Goal: Find specific page/section: Locate a particular part of the current website

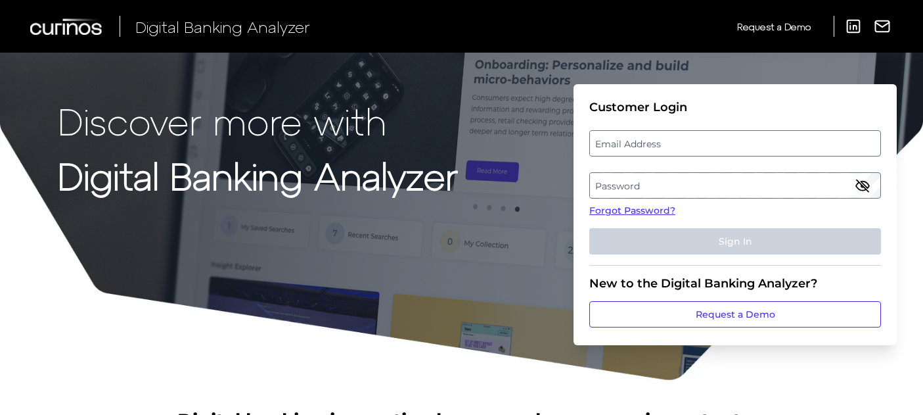
click at [702, 143] on label "Email Address" at bounding box center [735, 143] width 290 height 24
click at [702, 143] on input "email" at bounding box center [735, 143] width 292 height 26
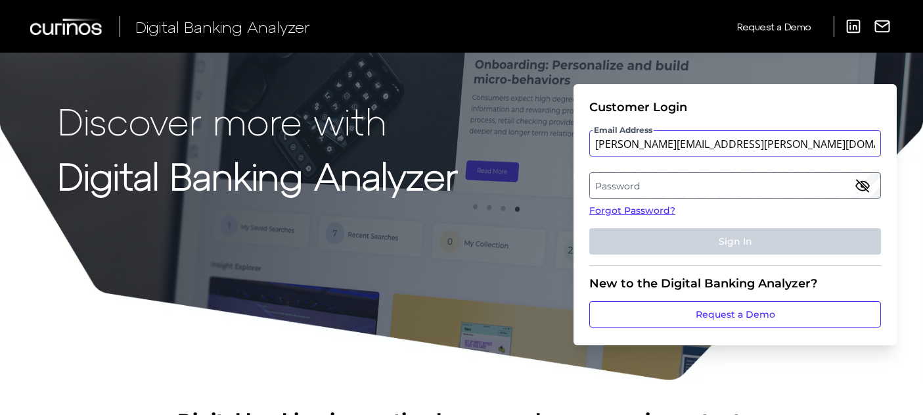
type input "brian.n.vogel@aexp.com"
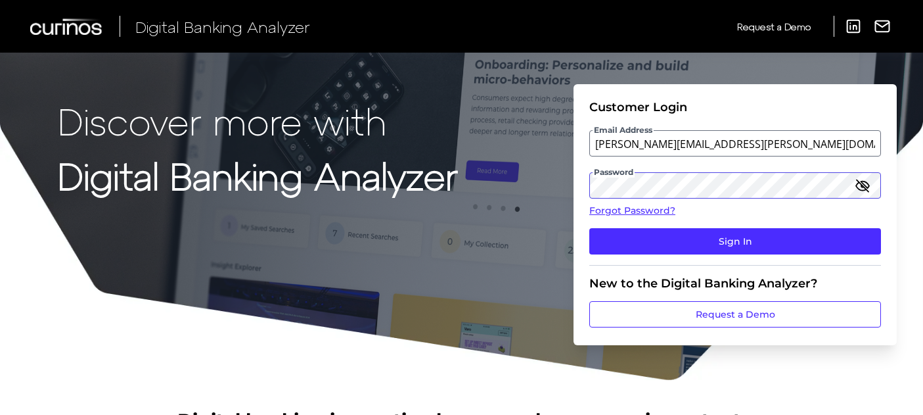
click at [589, 228] on button "Sign In" at bounding box center [735, 241] width 292 height 26
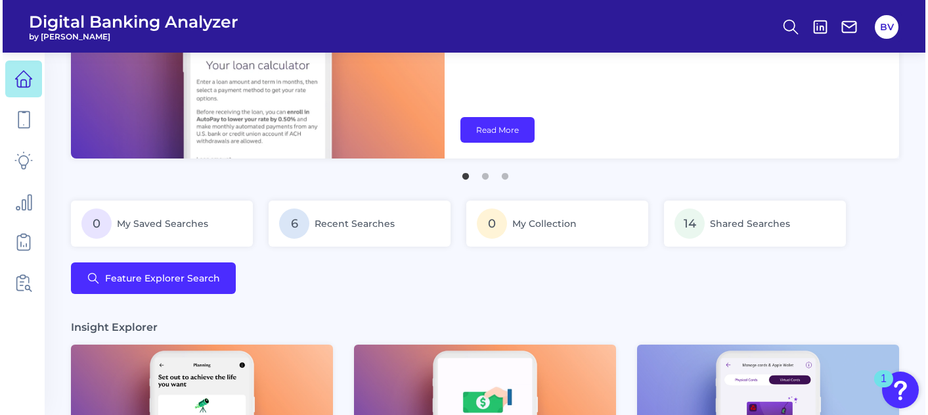
scroll to position [160, 0]
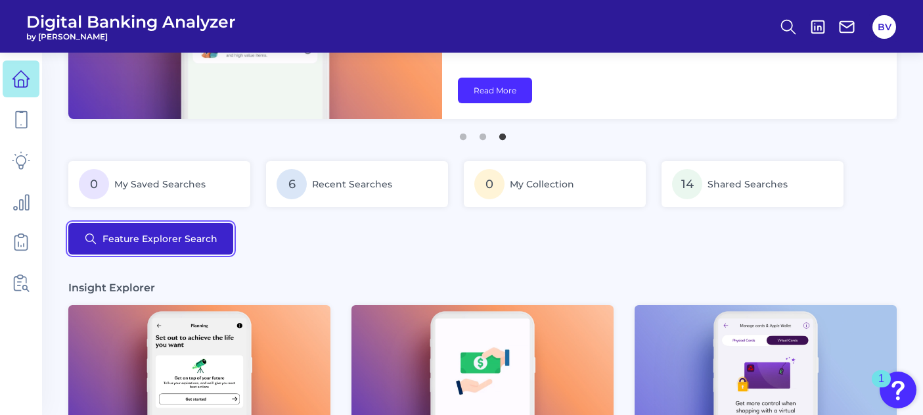
click at [127, 246] on button "Feature Explorer Search" at bounding box center [150, 239] width 165 height 32
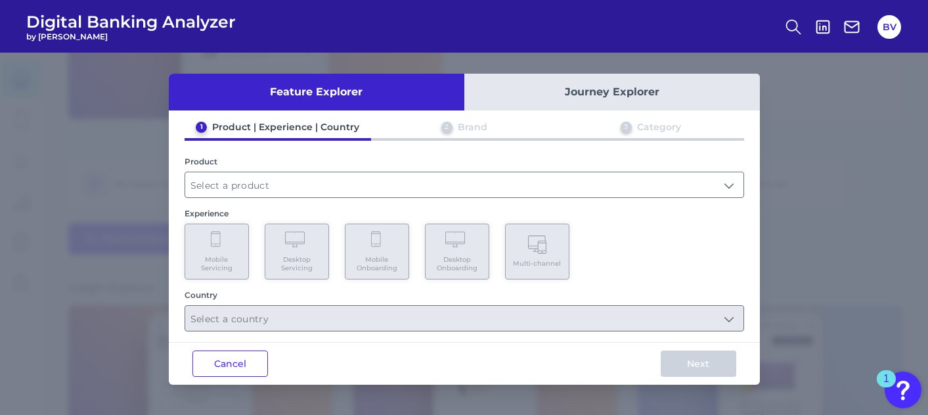
click at [56, 146] on div "Feature Explorer Journey Explorer 1 Product | Experience | Country 2 Brand 3 Ca…" at bounding box center [464, 234] width 928 height 362
